Goal: Find specific page/section: Find specific page/section

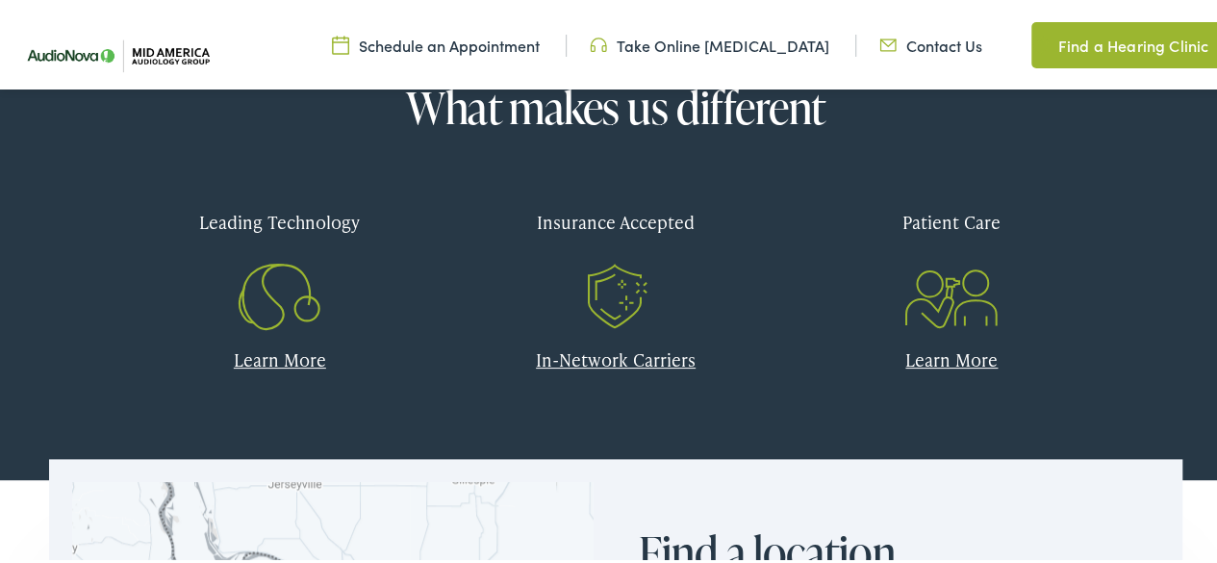
scroll to position [770, 0]
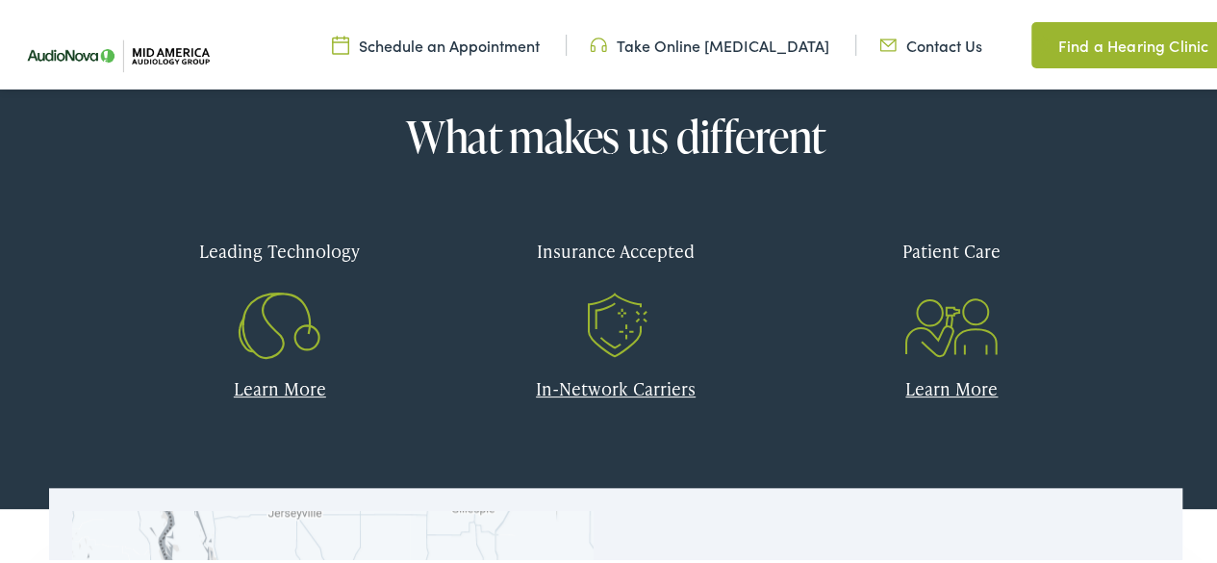
click at [593, 384] on link "In-Network Carriers" at bounding box center [616, 385] width 160 height 24
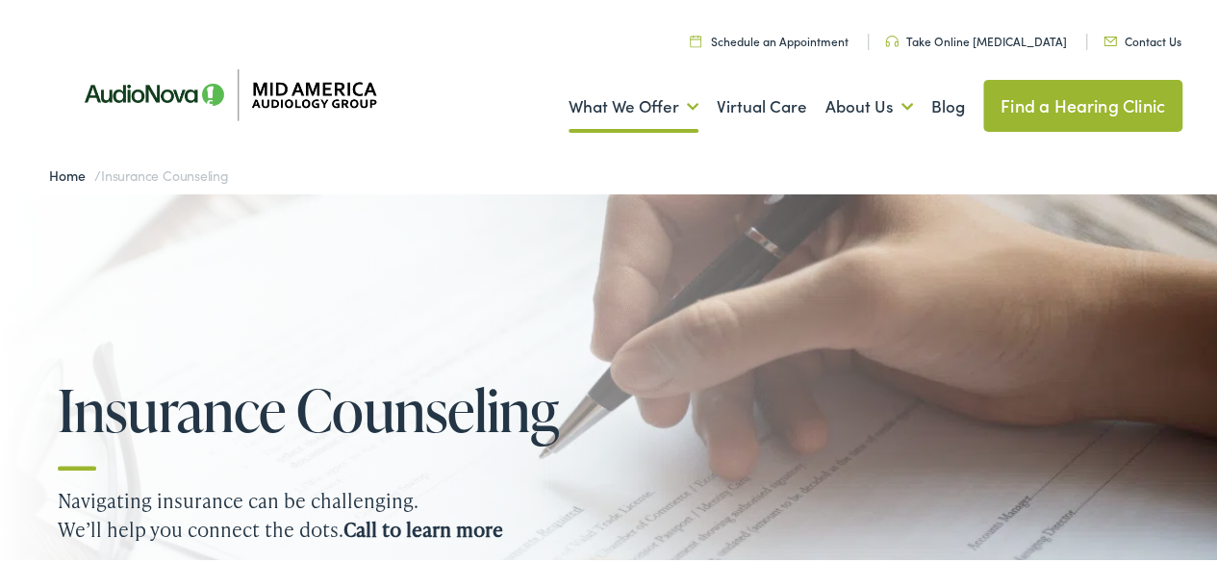
click at [1008, 98] on link "Find a Hearing Clinic" at bounding box center [1082, 103] width 199 height 52
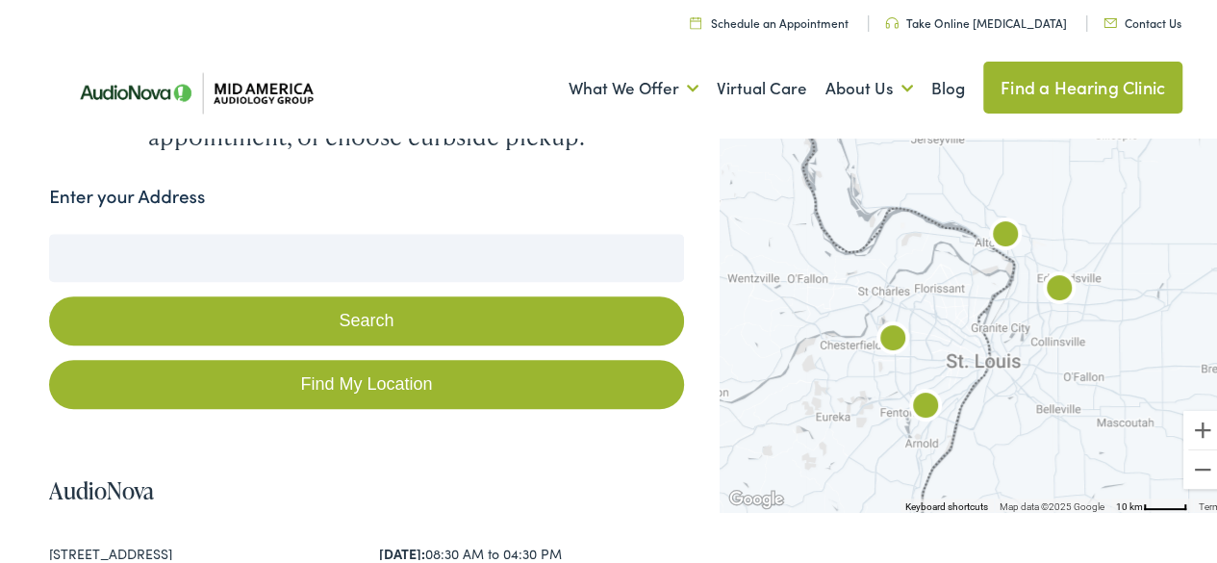
scroll to position [289, 0]
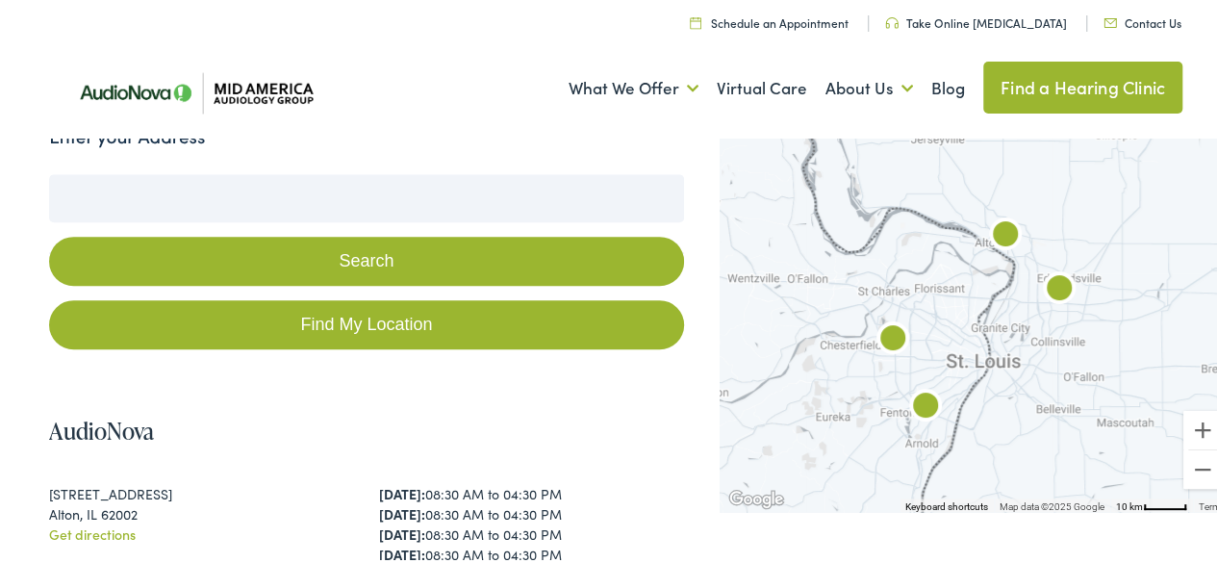
click at [389, 234] on button "Search" at bounding box center [366, 258] width 634 height 49
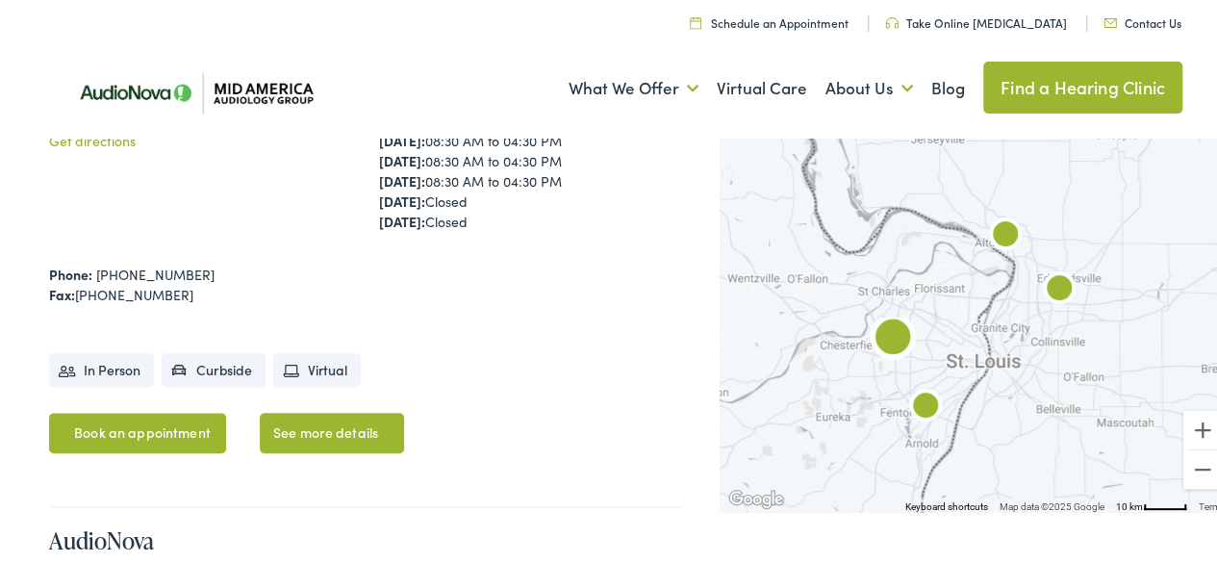
scroll to position [673, 0]
